Goal: Information Seeking & Learning: Learn about a topic

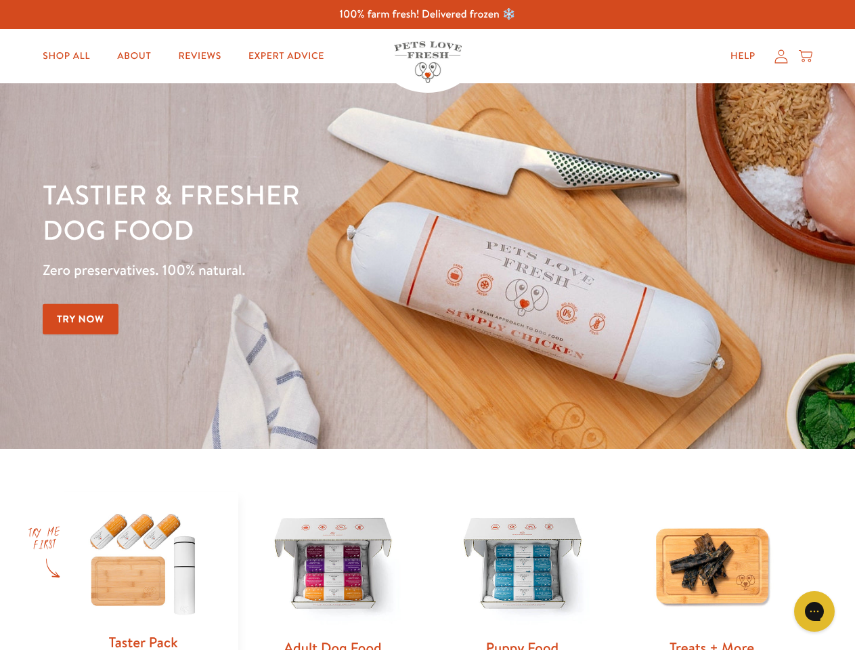
click at [427, 325] on div "Tastier & fresher dog food Zero preservatives. 100% natural. Try Now" at bounding box center [299, 266] width 513 height 179
click at [814, 611] on icon "Gorgias live chat" at bounding box center [813, 610] width 13 height 13
